Goal: Browse casually: Explore the website without a specific task or goal

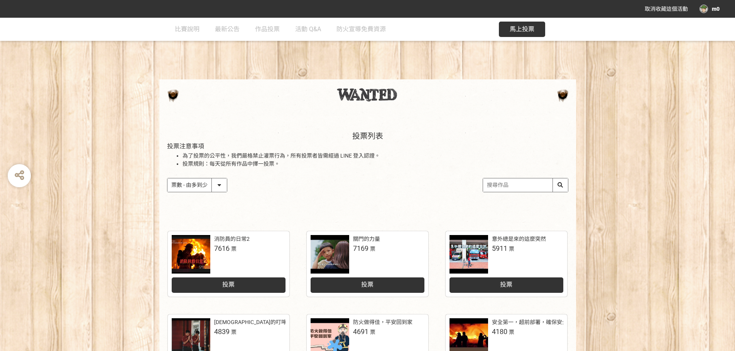
select select "vote"
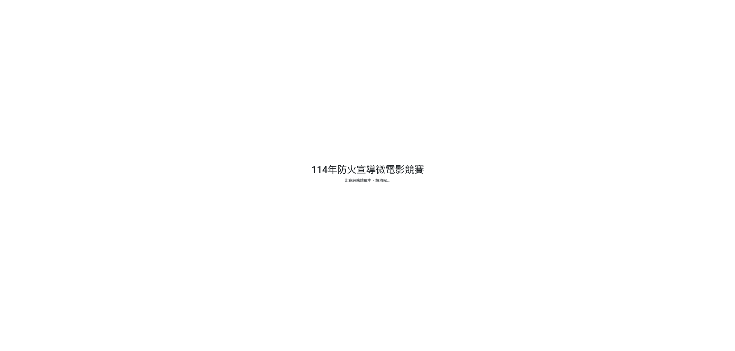
select select "vote"
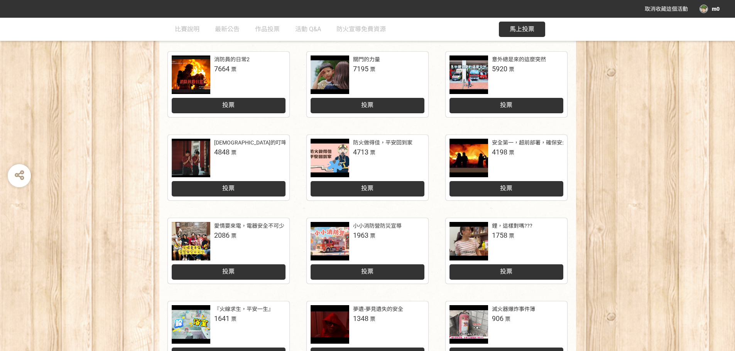
scroll to position [193, 0]
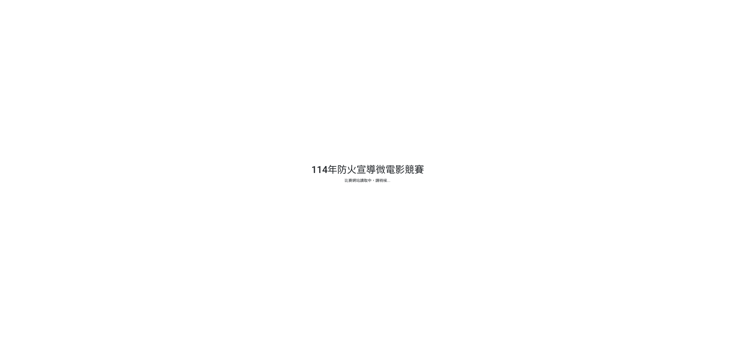
select select "vote"
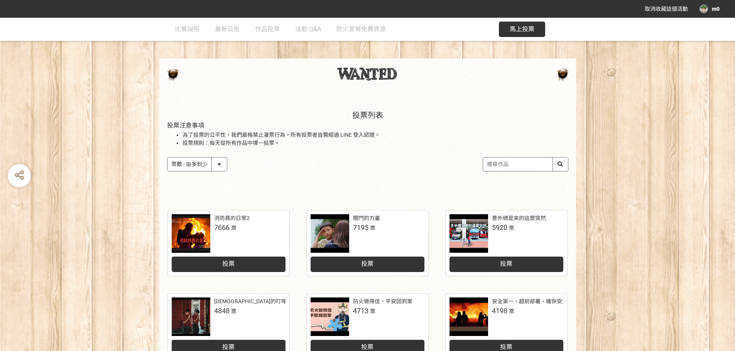
scroll to position [39, 0]
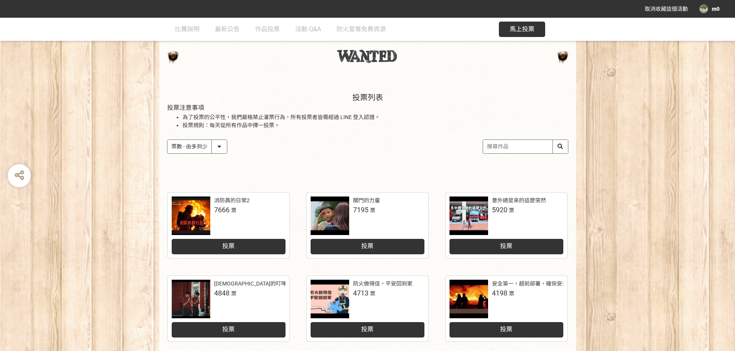
click at [216, 146] on select "作品 - 由新到舊 作品 - 由舊到新 票數 - 由多到少 票數 - 由少到多" at bounding box center [196, 147] width 59 height 14
click at [167, 140] on select "作品 - 由新到舊 作品 - 由舊到新 票數 - 由多到少 票數 - 由少到多" at bounding box center [196, 147] width 59 height 14
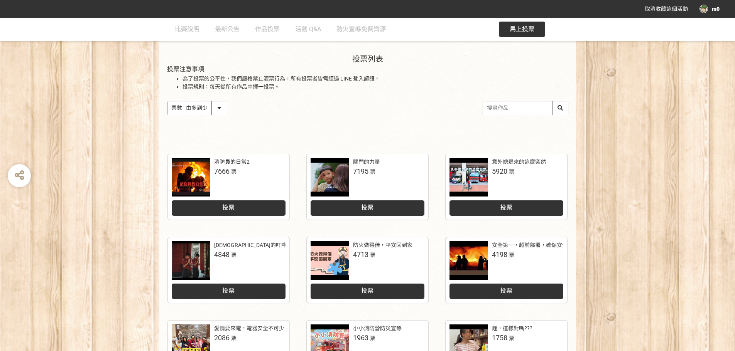
scroll to position [116, 0]
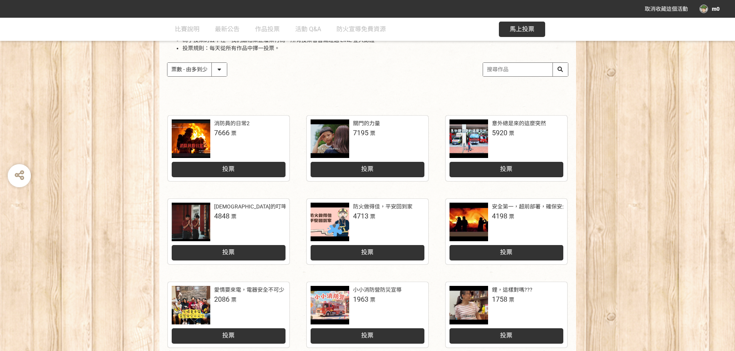
click at [198, 68] on select "作品 - 由新到舊 作品 - 由舊到新 票數 - 由多到少 票數 - 由少到多" at bounding box center [196, 70] width 59 height 14
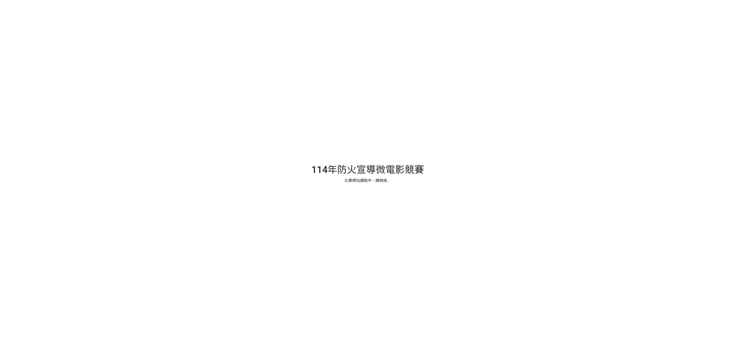
select select "vote"
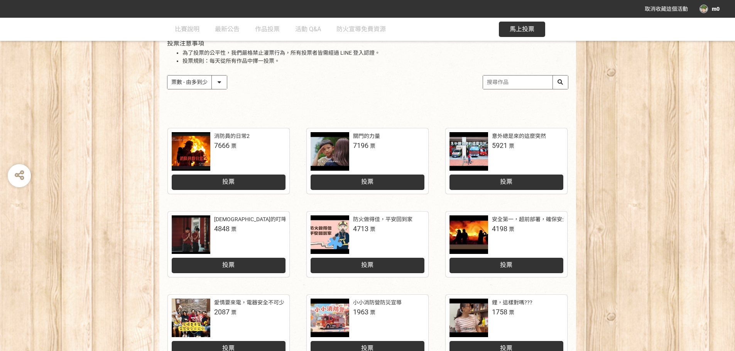
scroll to position [116, 0]
